Goal: Information Seeking & Learning: Find contact information

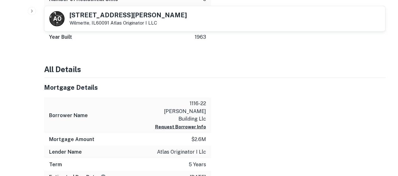
scroll to position [566, 0]
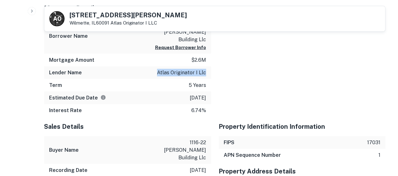
drag, startPoint x: 206, startPoint y: 56, endPoint x: 147, endPoint y: 58, distance: 59.2
click at [147, 66] on div "Lender Name atlas originator i llc" at bounding box center [127, 72] width 167 height 13
copy p "atlas originator i llc"
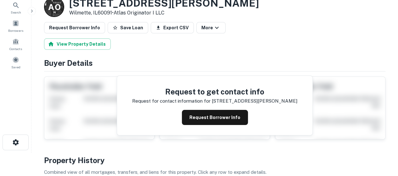
scroll to position [0, 0]
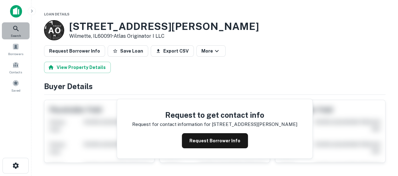
click at [19, 32] on icon at bounding box center [16, 29] width 8 height 8
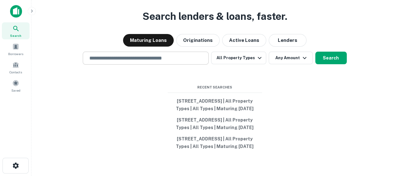
click at [144, 54] on input "text" at bounding box center [146, 57] width 120 height 7
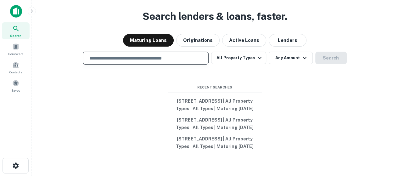
paste input "**********"
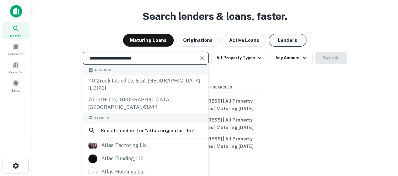
type input "**********"
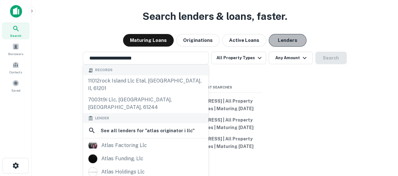
click at [296, 34] on button "Lenders" at bounding box center [288, 40] width 38 height 13
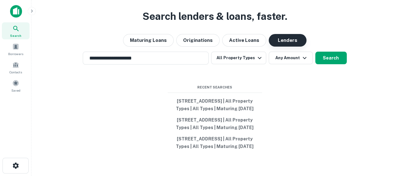
click at [290, 34] on button "Lenders" at bounding box center [288, 40] width 38 height 13
click at [332, 52] on button "Search" at bounding box center [330, 58] width 31 height 13
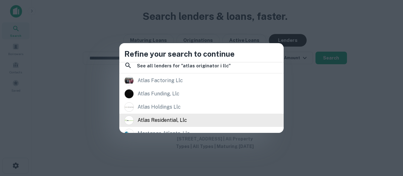
scroll to position [57, 0]
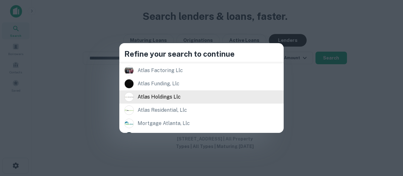
click at [173, 96] on div "atlas holdings llc" at bounding box center [159, 96] width 43 height 9
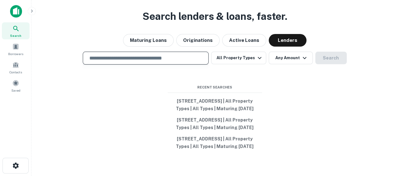
drag, startPoint x: 117, startPoint y: 45, endPoint x: 160, endPoint y: 49, distance: 43.6
click at [117, 54] on input "text" at bounding box center [146, 57] width 120 height 7
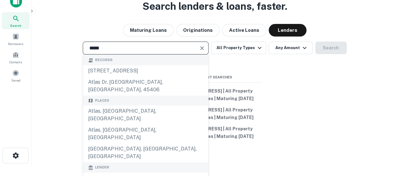
scroll to position [31, 0]
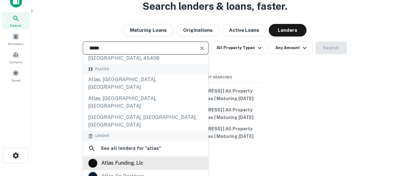
type input "*****"
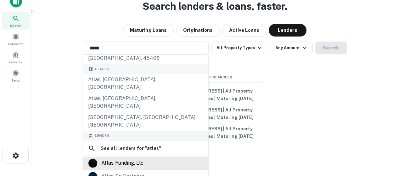
click at [137, 158] on div "atlas funding, llc" at bounding box center [122, 162] width 42 height 9
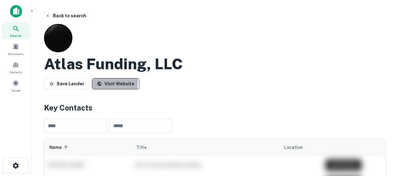
click at [101, 83] on link "Visit Website" at bounding box center [116, 83] width 48 height 11
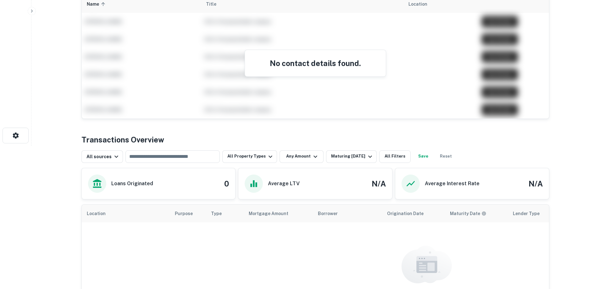
scroll to position [157, 0]
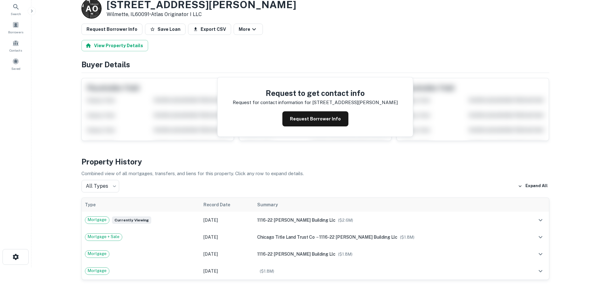
scroll to position [31, 0]
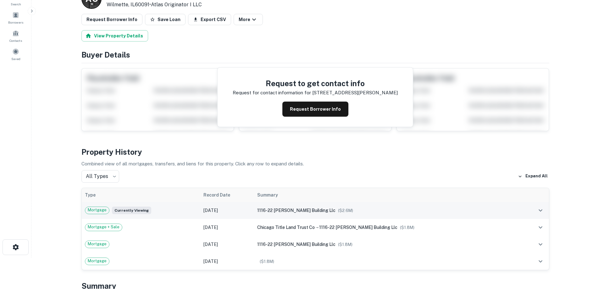
click at [101, 211] on span "Mortgage" at bounding box center [97, 210] width 24 height 6
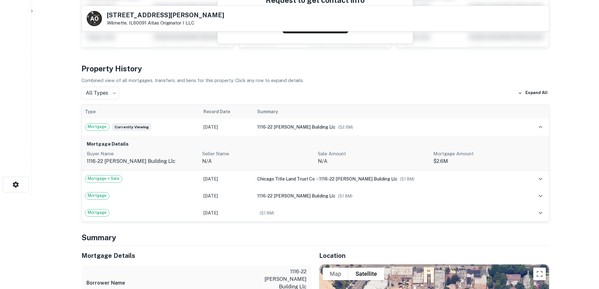
scroll to position [94, 0]
click at [111, 181] on span "Mortgage + Sale" at bounding box center [103, 178] width 37 height 6
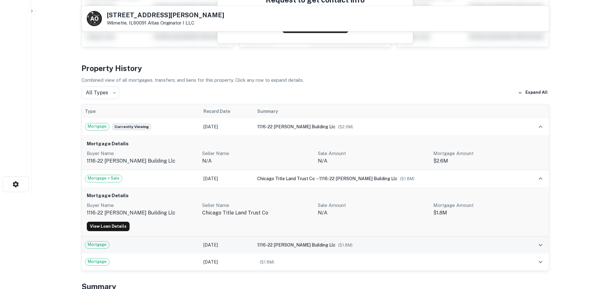
click at [96, 243] on span "Mortgage" at bounding box center [97, 245] width 24 height 6
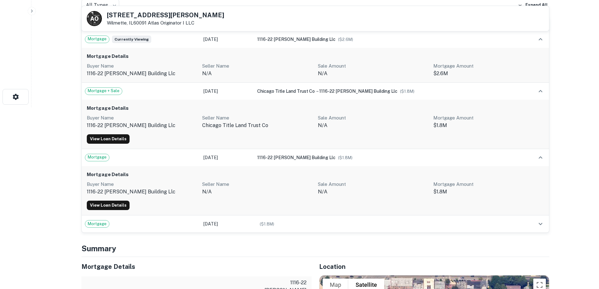
scroll to position [189, 0]
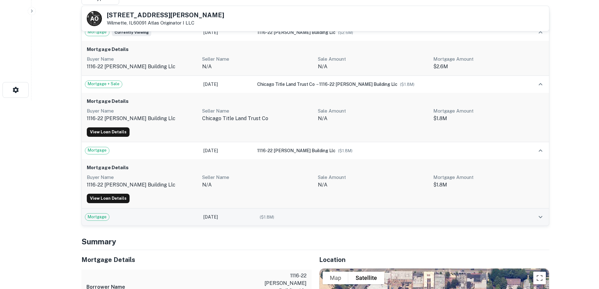
click at [95, 216] on span "Mortgage" at bounding box center [97, 217] width 24 height 6
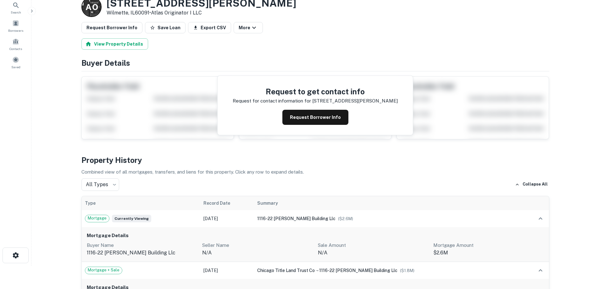
scroll to position [0, 0]
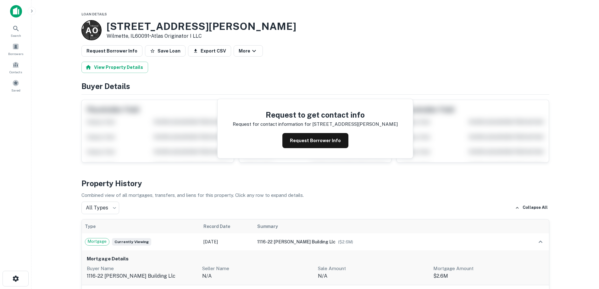
click at [136, 133] on div "Request to get contact info Request for contact information for 1118 greenleaf …" at bounding box center [316, 129] width 468 height 68
click at [240, 53] on button "More" at bounding box center [248, 50] width 29 height 11
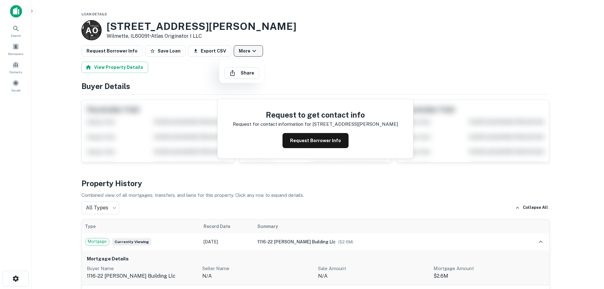
click at [240, 53] on div at bounding box center [302, 144] width 604 height 289
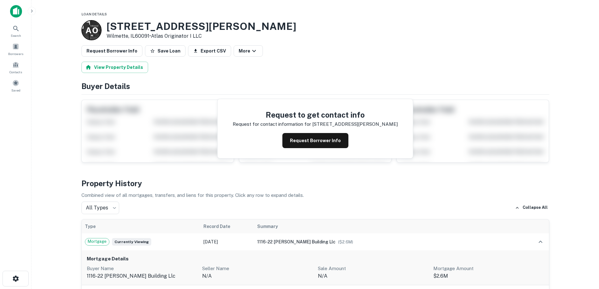
click at [93, 30] on p "A O" at bounding box center [92, 30] width 12 height 12
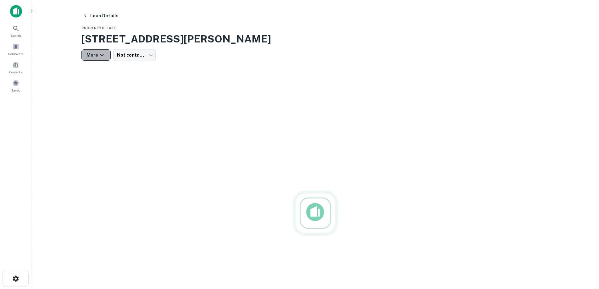
click at [94, 55] on button "More" at bounding box center [96, 54] width 29 height 11
click at [94, 55] on div at bounding box center [302, 144] width 604 height 289
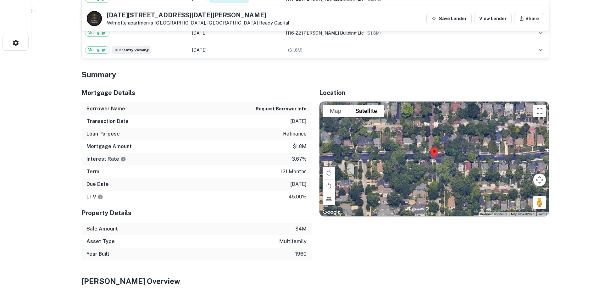
scroll to position [142, 0]
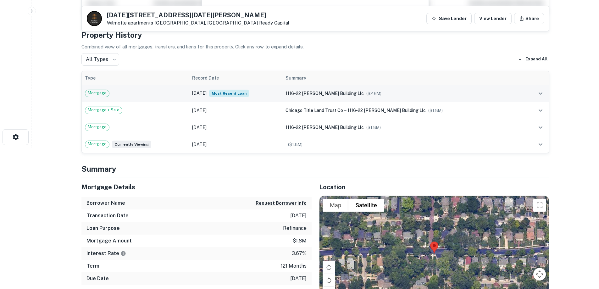
click at [97, 91] on span "Mortgage" at bounding box center [97, 93] width 24 height 6
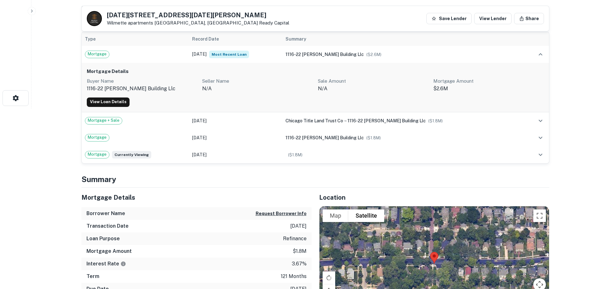
scroll to position [151, 0]
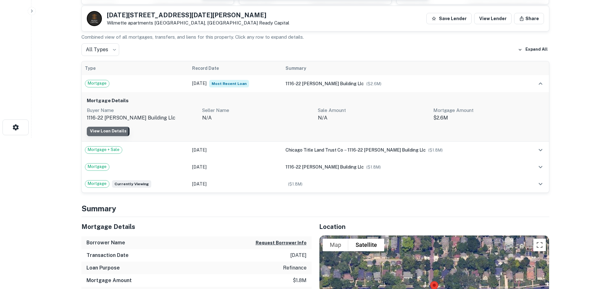
click at [100, 131] on link "View Loan Details" at bounding box center [108, 131] width 43 height 9
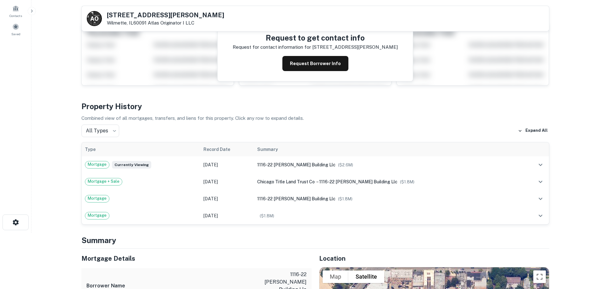
scroll to position [44, 0]
